Goal: Task Accomplishment & Management: Manage account settings

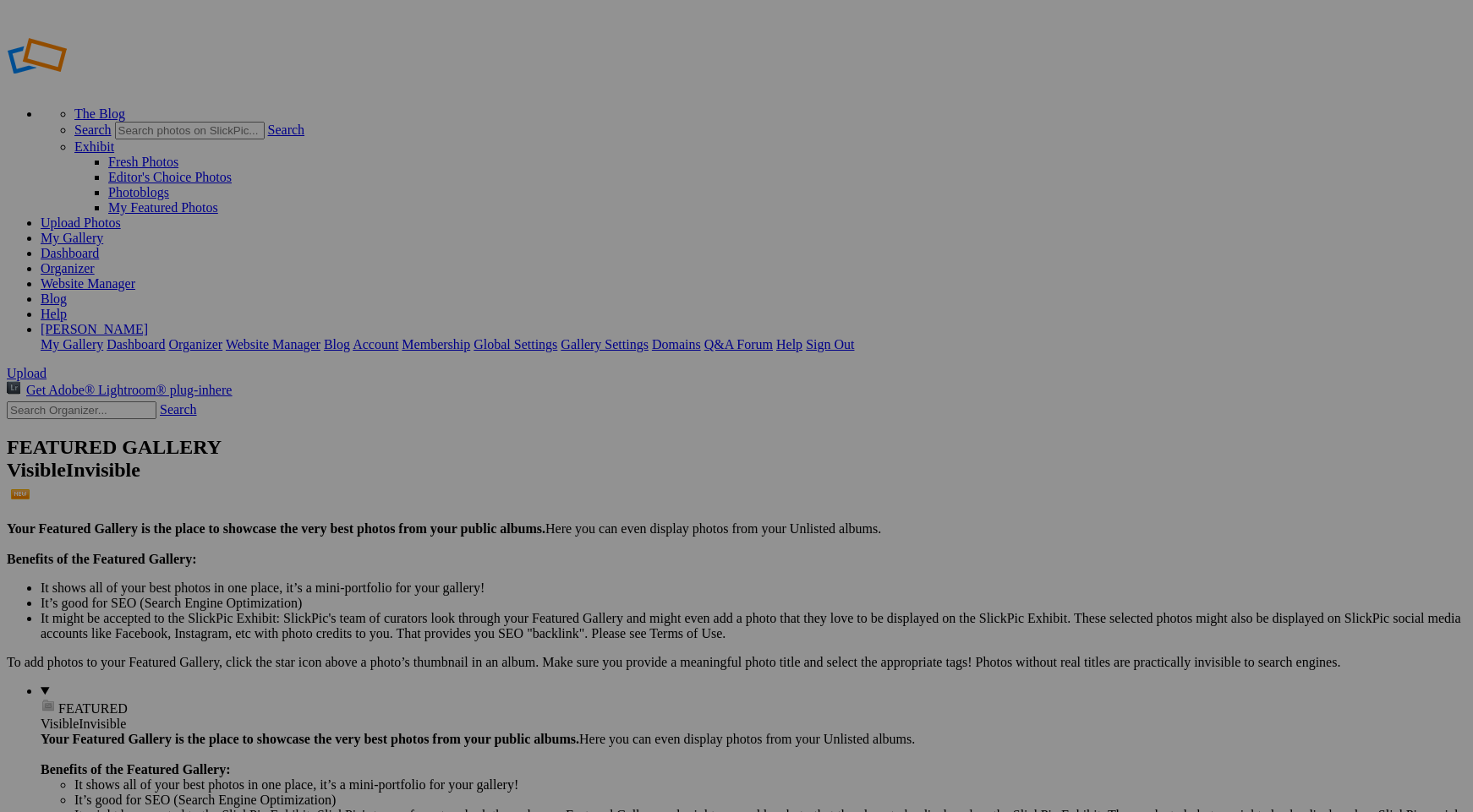
click at [136, 276] on link "Website Manager" at bounding box center [88, 283] width 95 height 14
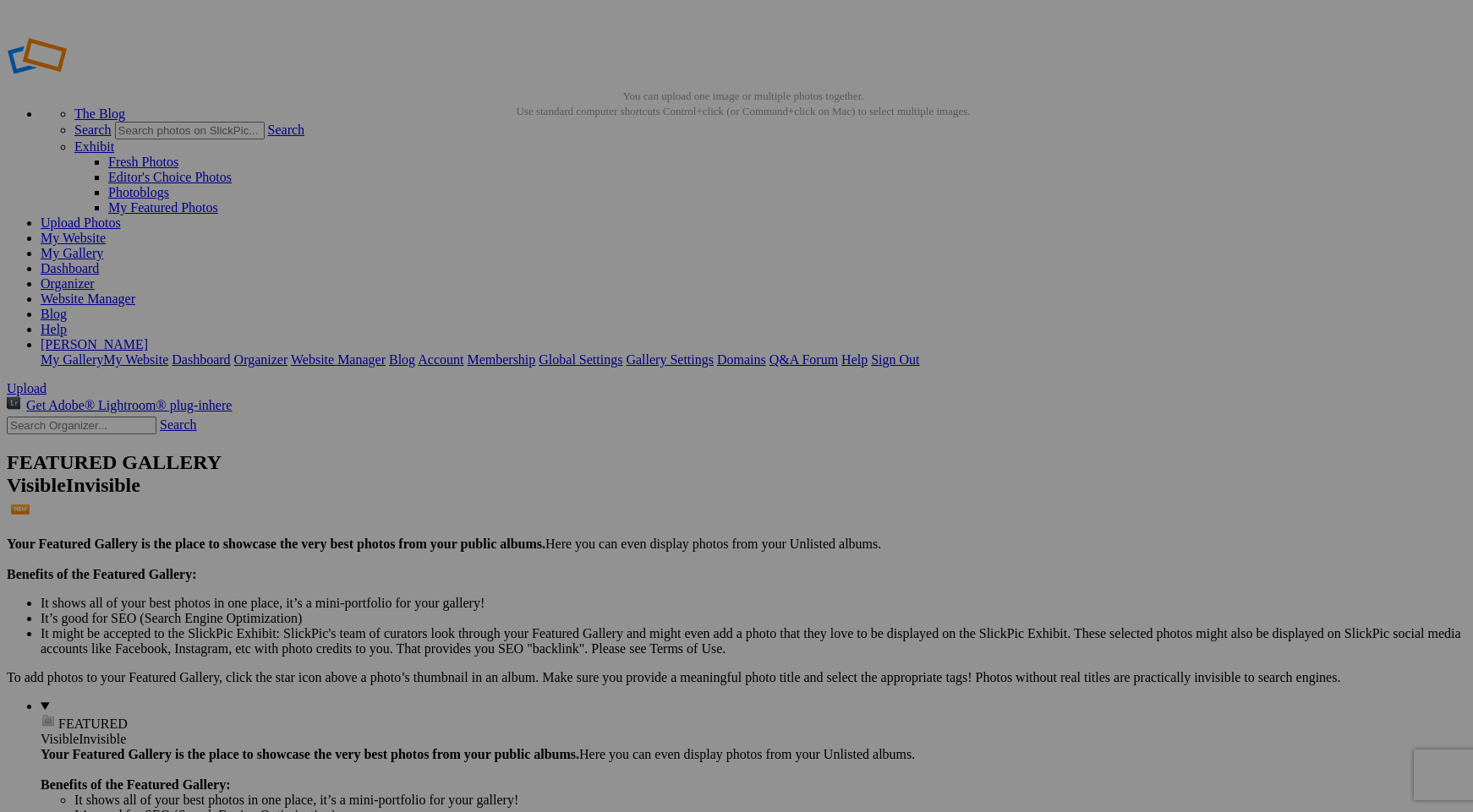
click at [625, 518] on span "Yes" at bounding box center [614, 516] width 19 height 14
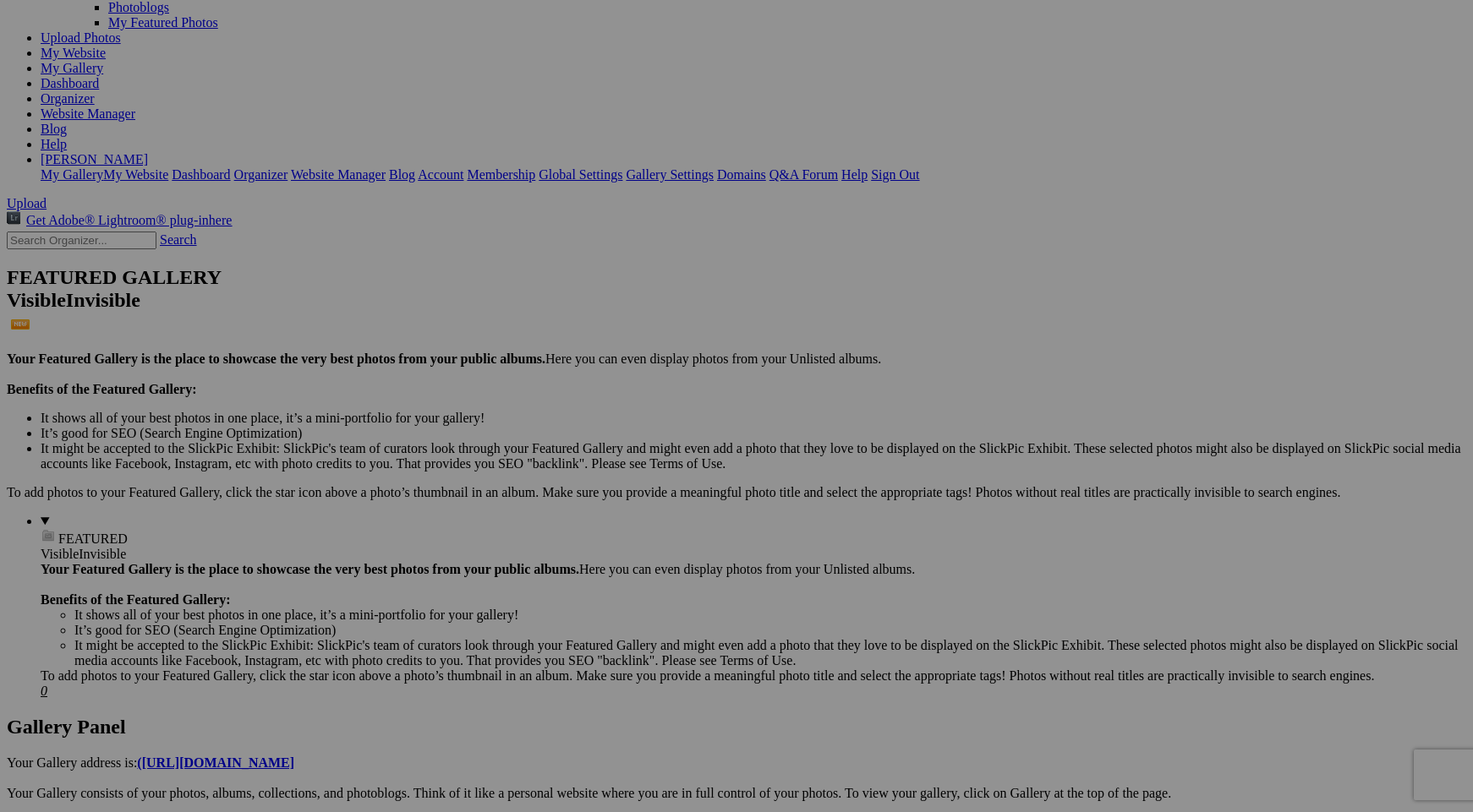
scroll to position [186, 0]
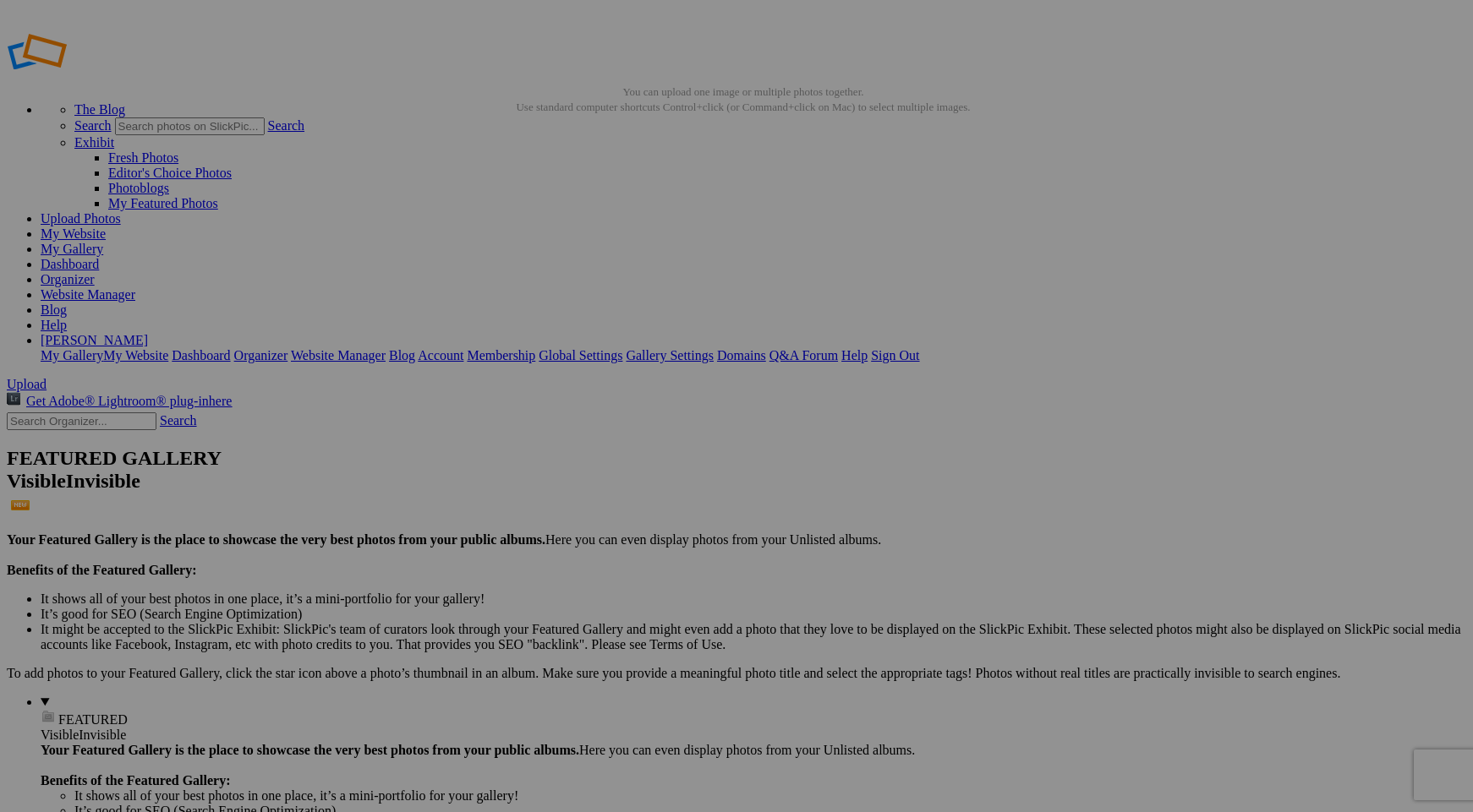
scroll to position [0, 0]
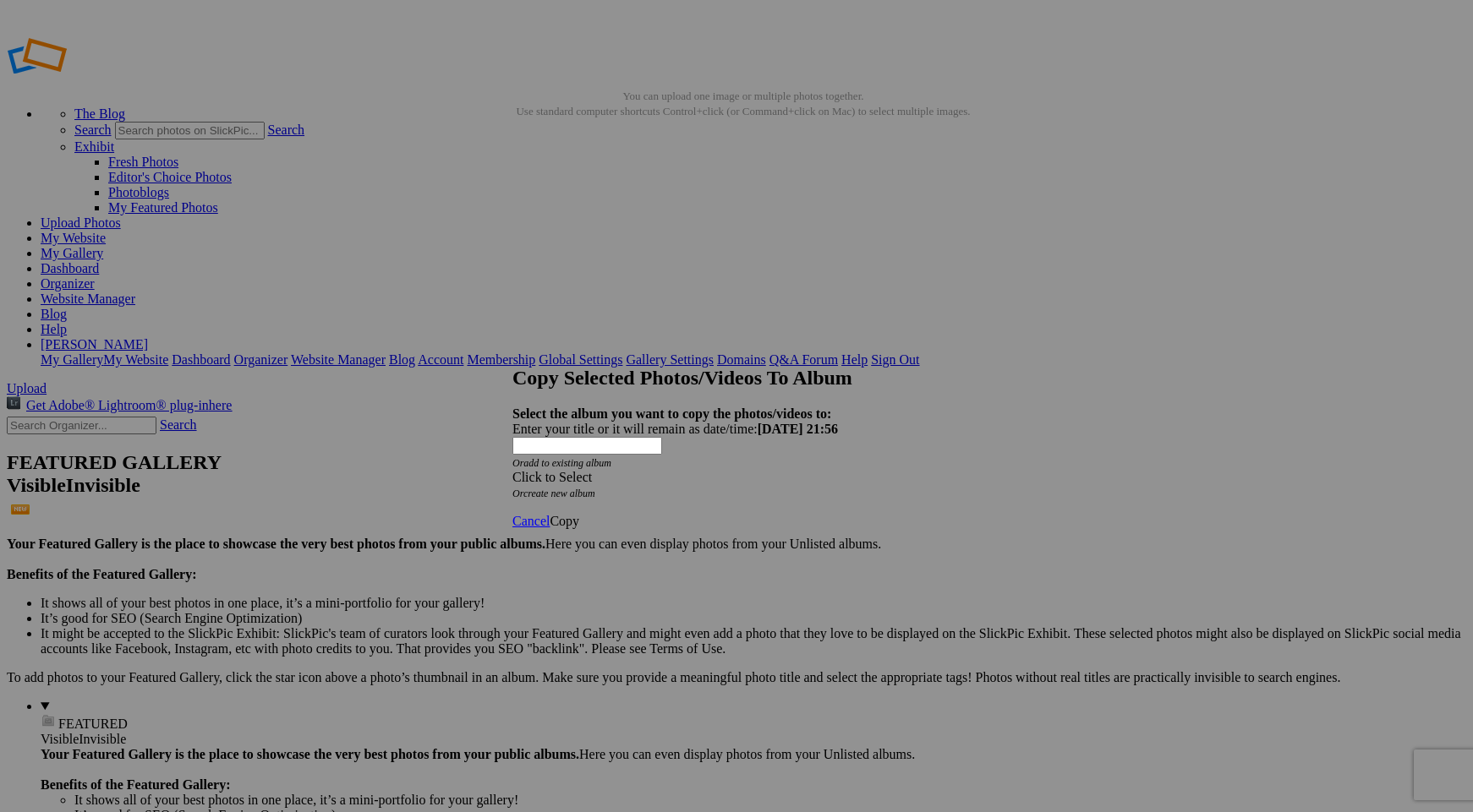
click at [649, 470] on div "Click to Select" at bounding box center [736, 477] width 448 height 15
click at [630, 493] on link "Mid Century" at bounding box center [619, 486] width 69 height 14
click at [579, 514] on span "Copy" at bounding box center [564, 521] width 29 height 14
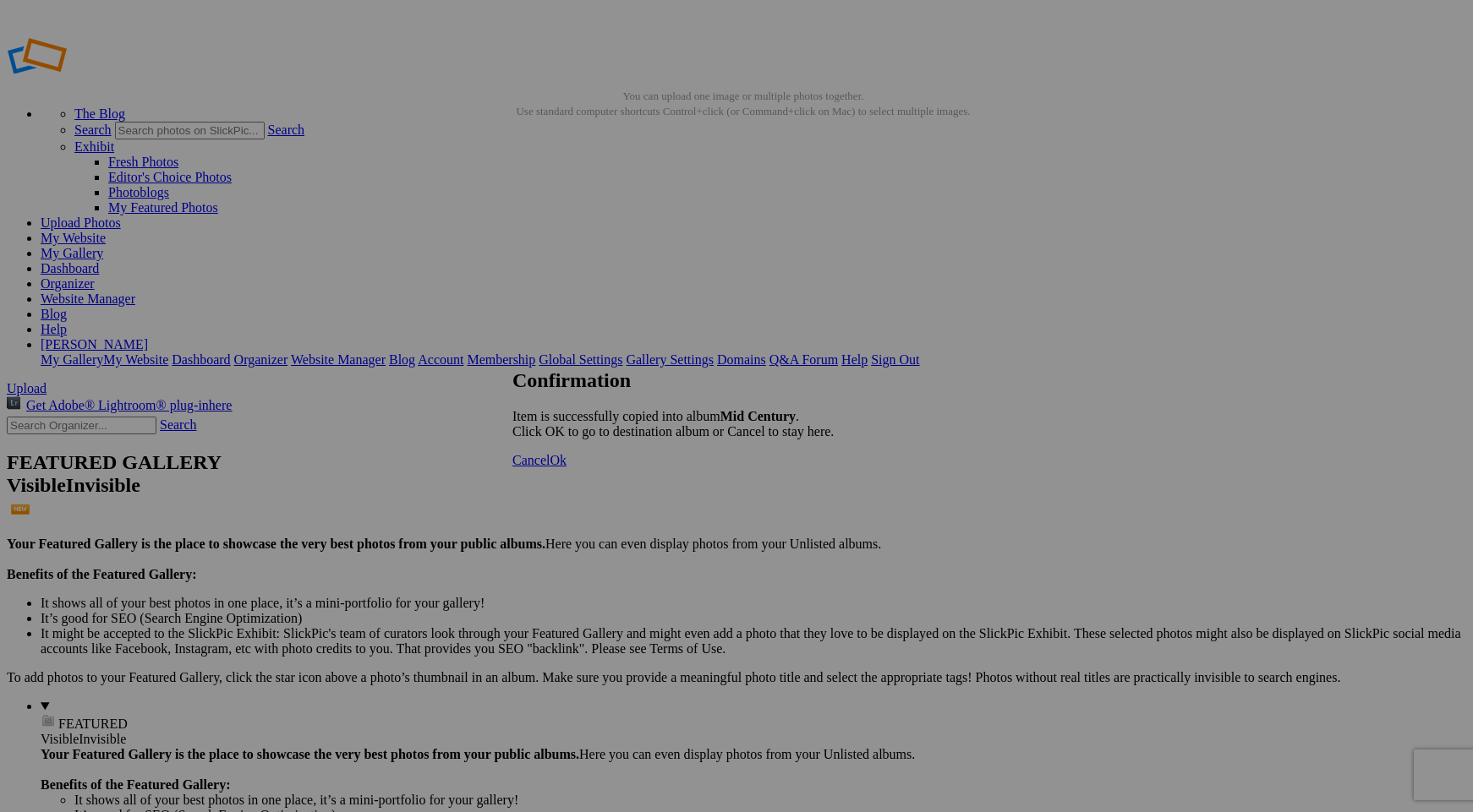
click at [567, 468] on span "Ok" at bounding box center [558, 460] width 17 height 14
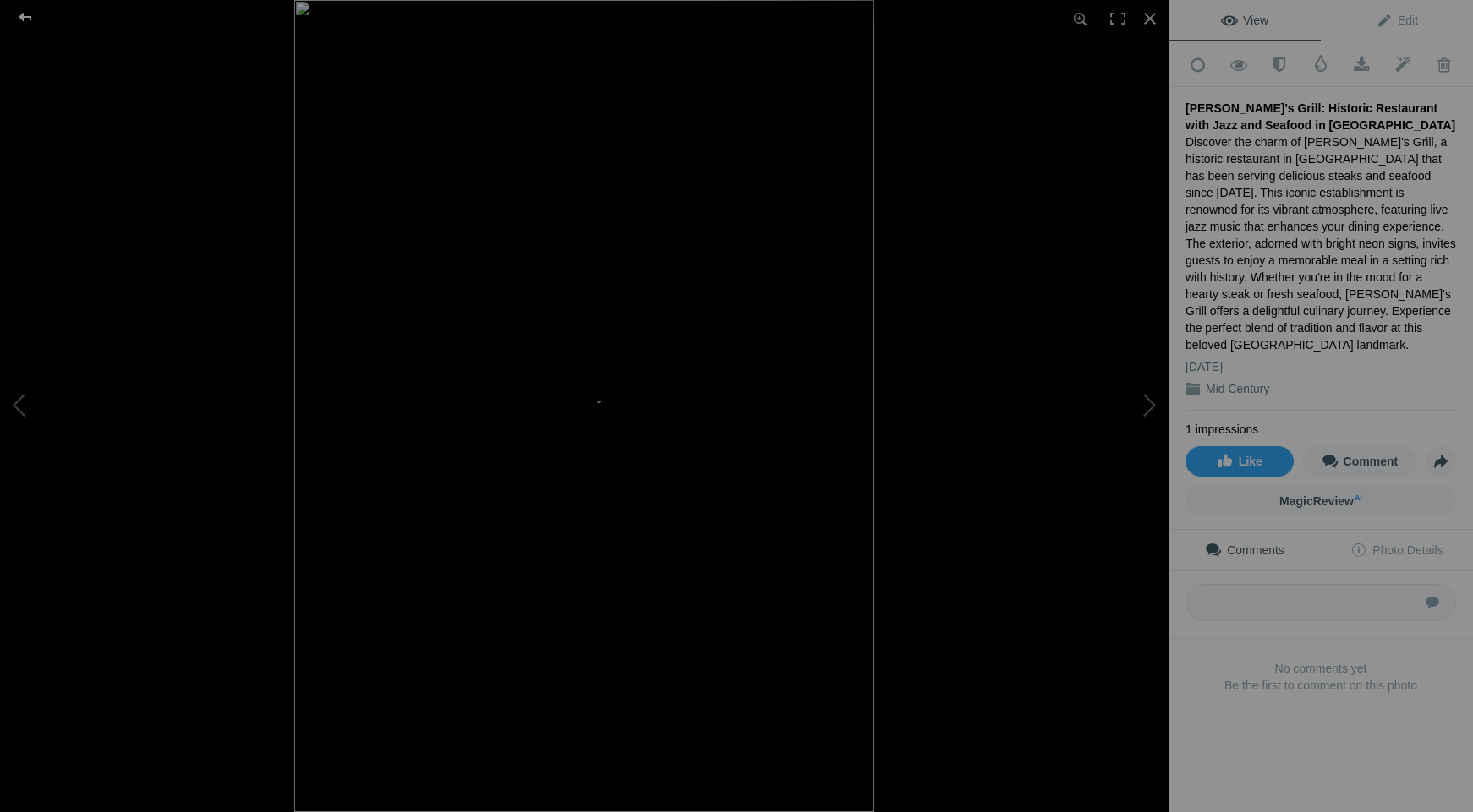
click at [26, 16] on div at bounding box center [26, 17] width 61 height 34
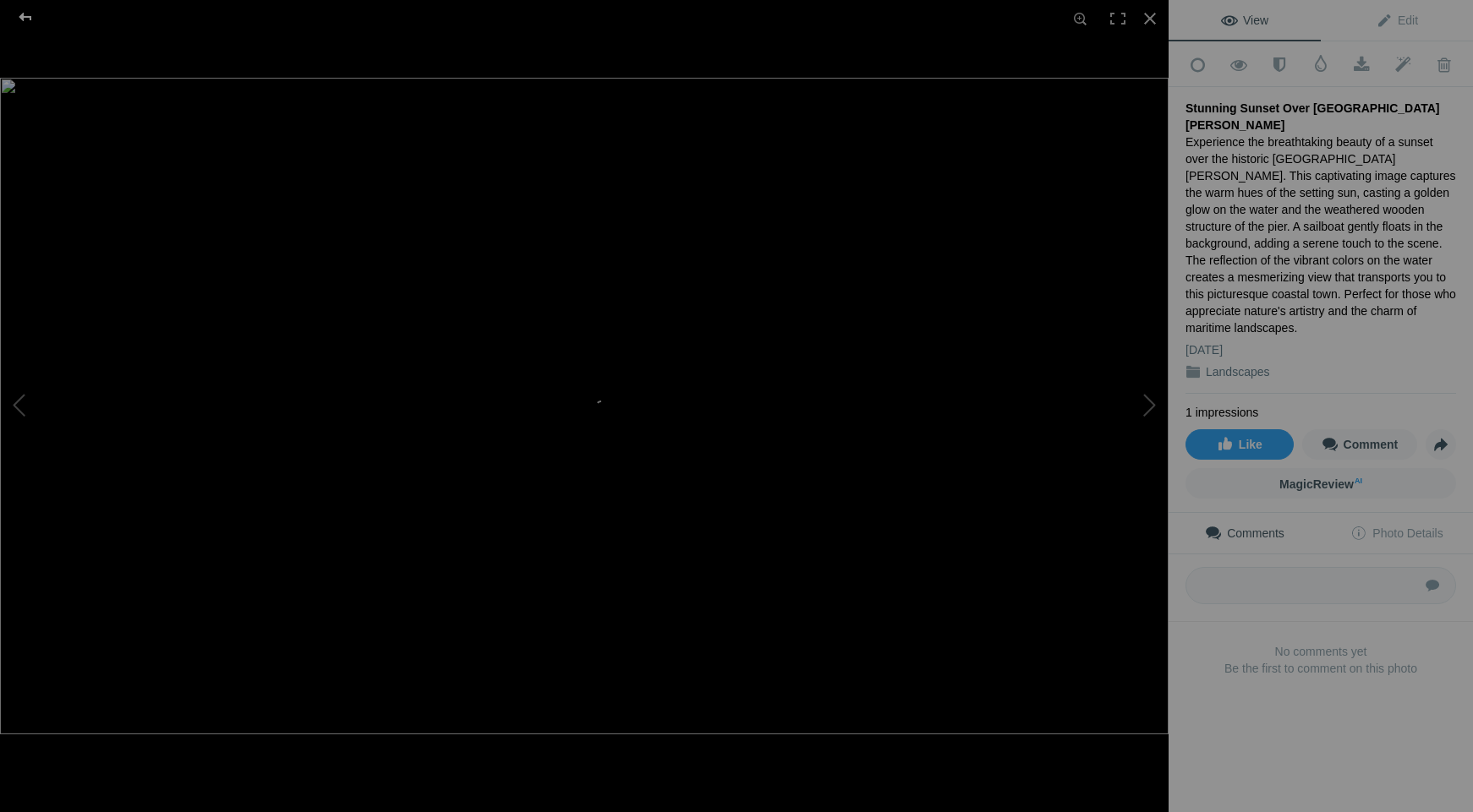
click at [28, 14] on div at bounding box center [26, 17] width 61 height 34
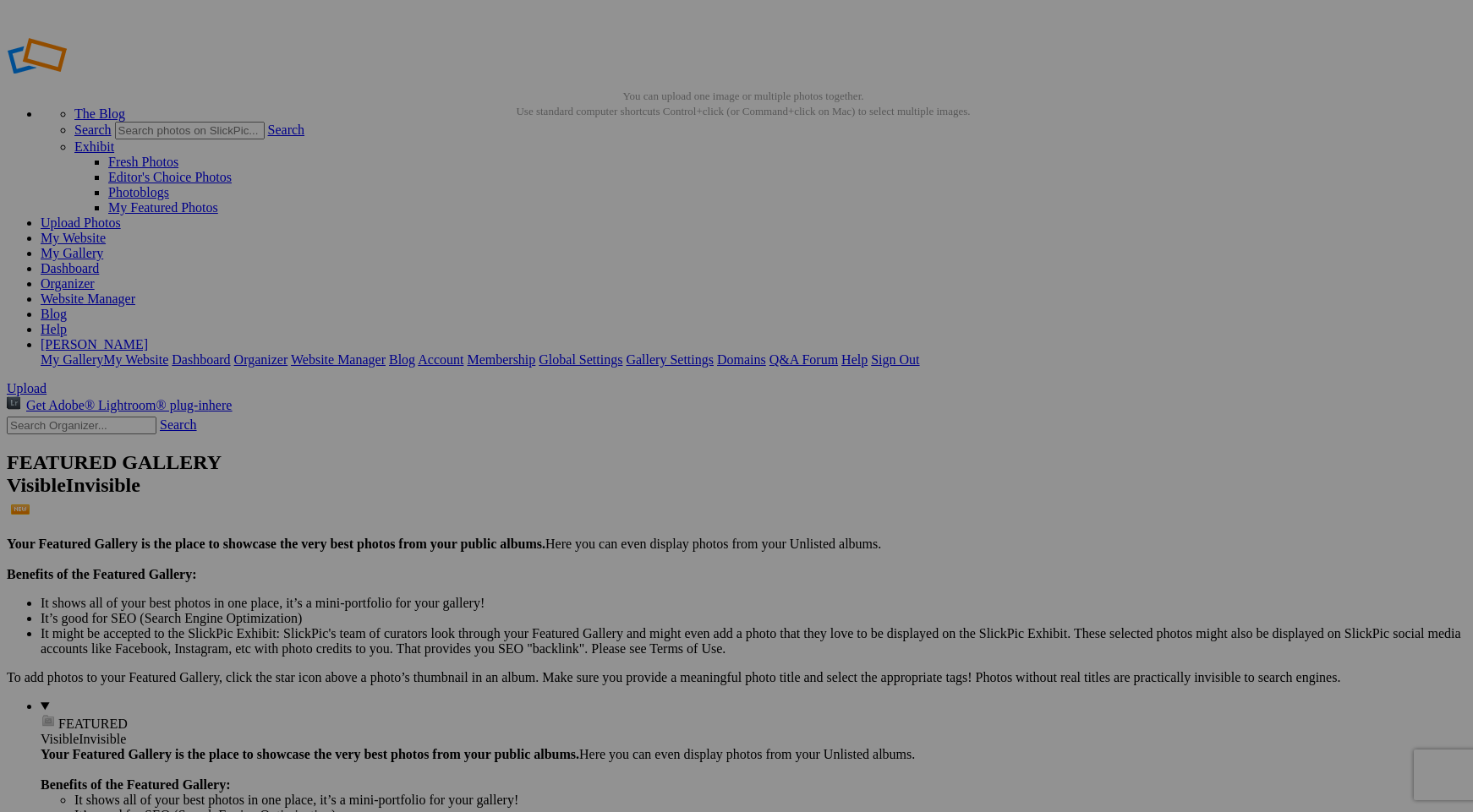
click at [148, 337] on link "[PERSON_NAME]" at bounding box center [94, 343] width 107 height 14
click at [919, 353] on link "Sign Out" at bounding box center [895, 360] width 48 height 14
